Goal: Find specific page/section

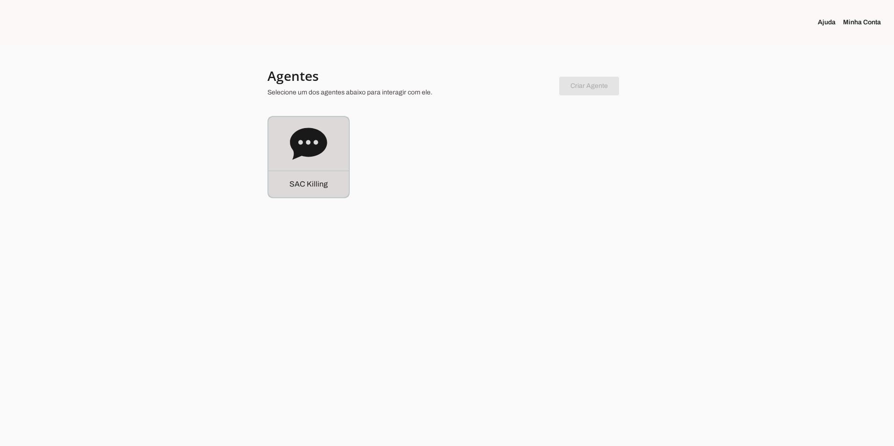
click at [318, 151] on icon at bounding box center [308, 144] width 37 height 32
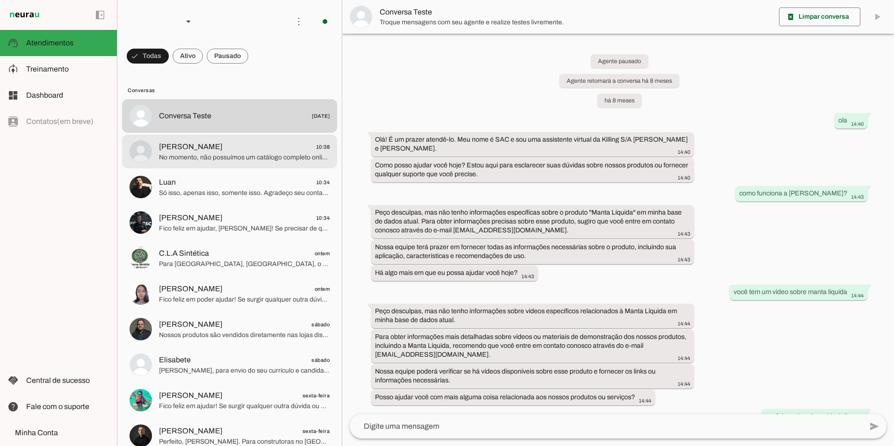
scroll to position [8159, 0]
